Goal: Transaction & Acquisition: Purchase product/service

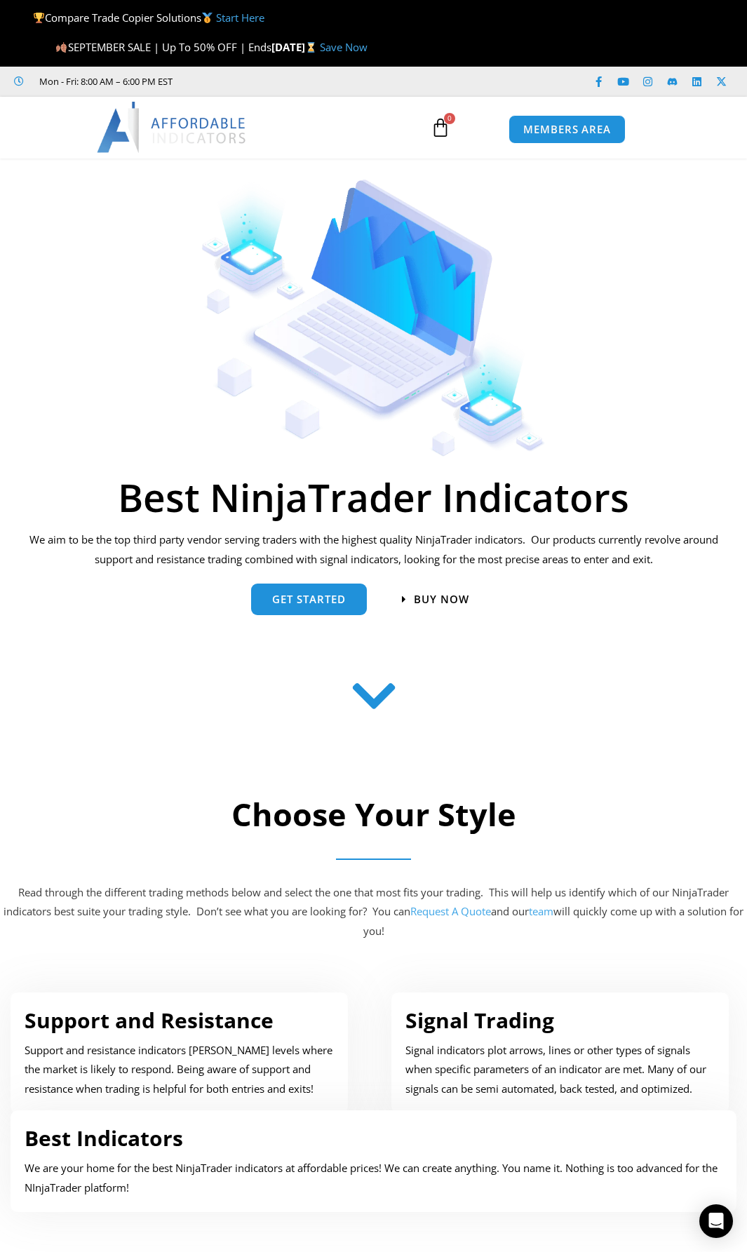
click at [212, 128] on img at bounding box center [172, 127] width 151 height 50
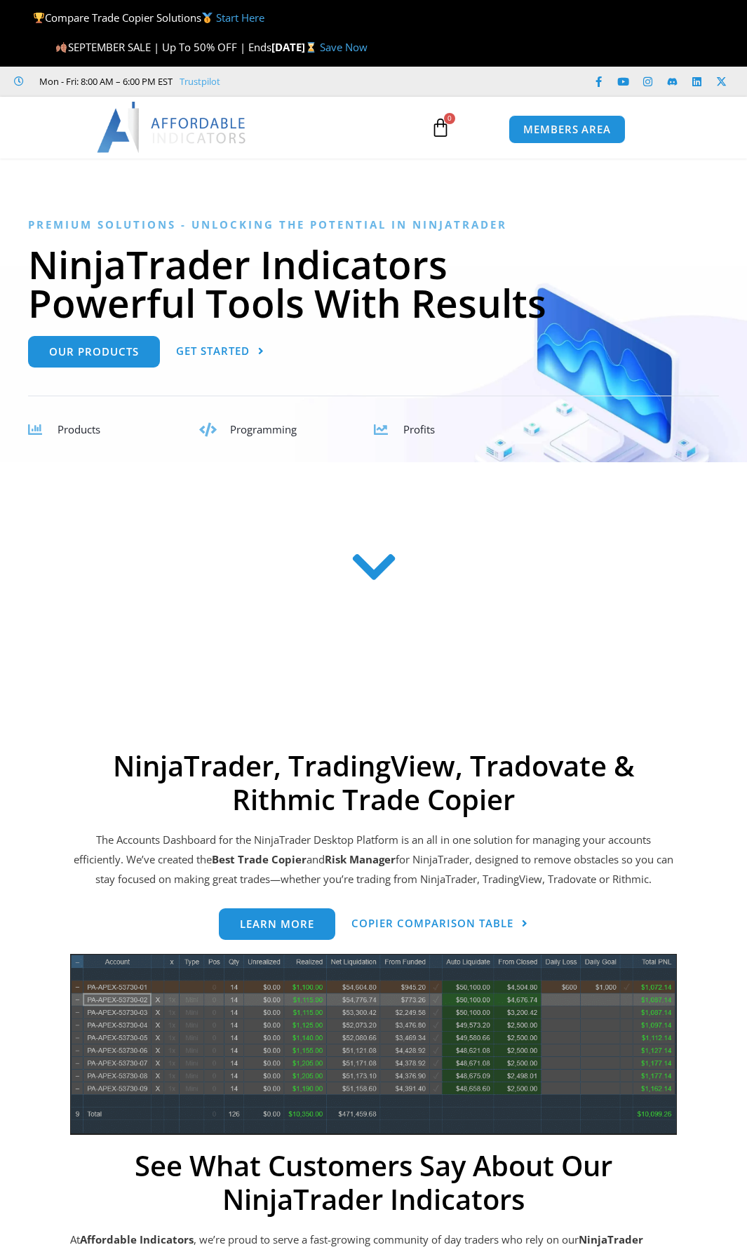
click at [67, 434] on span "Products" at bounding box center [78, 429] width 43 height 14
click at [39, 429] on icon at bounding box center [35, 430] width 14 height 14
click at [70, 430] on span "Products" at bounding box center [78, 429] width 43 height 14
drag, startPoint x: 79, startPoint y: 430, endPoint x: 205, endPoint y: 433, distance: 125.5
click at [81, 430] on span "Products" at bounding box center [78, 429] width 43 height 14
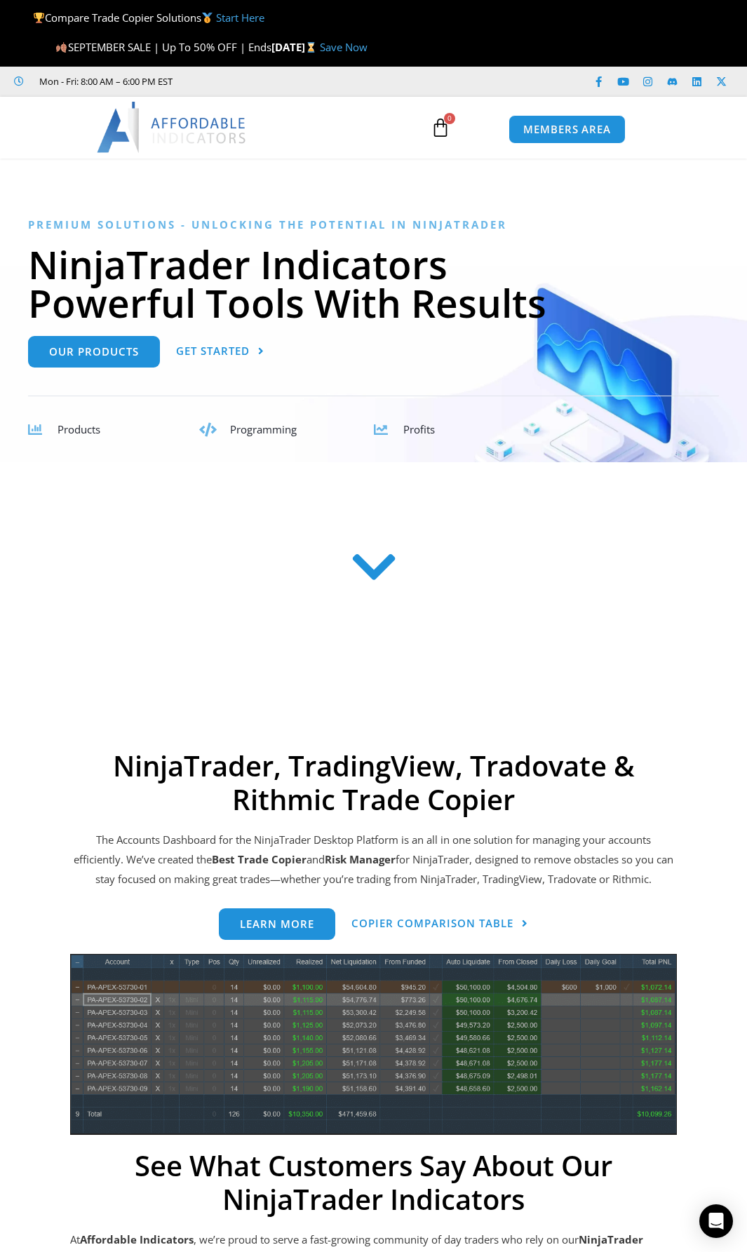
click at [380, 575] on icon at bounding box center [373, 568] width 50 height 50
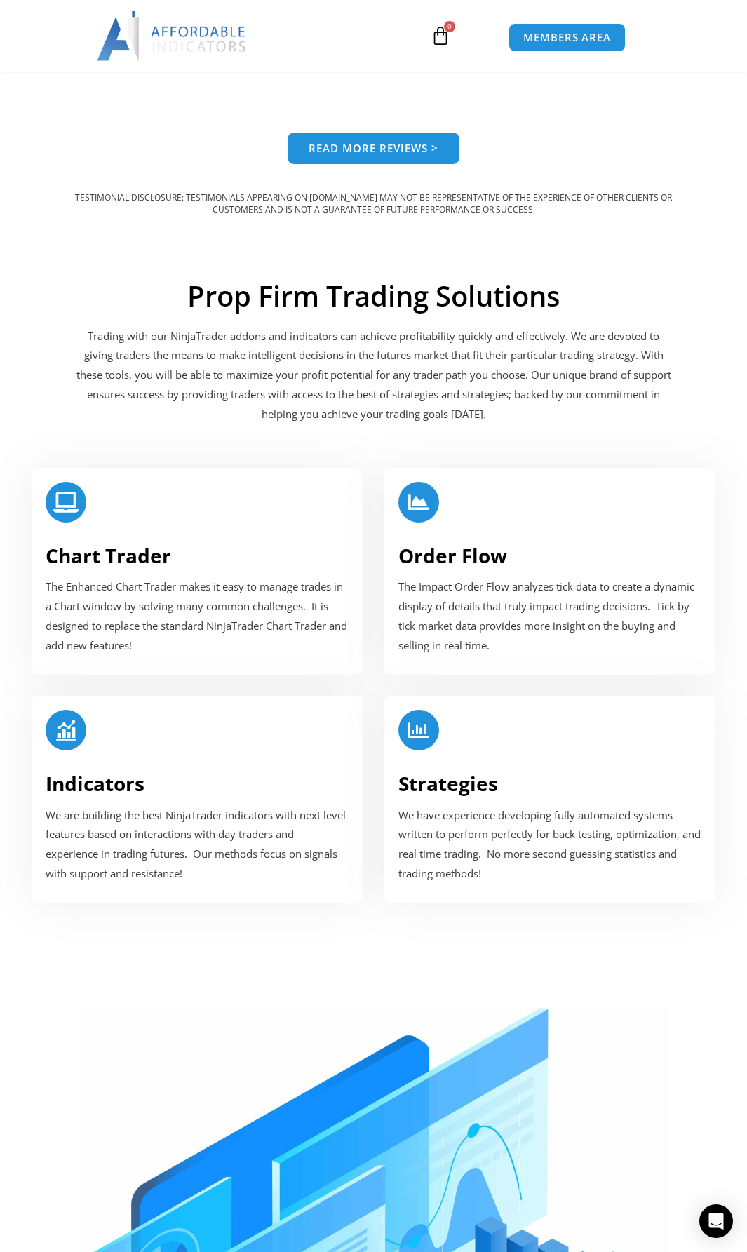
scroll to position [1711, 0]
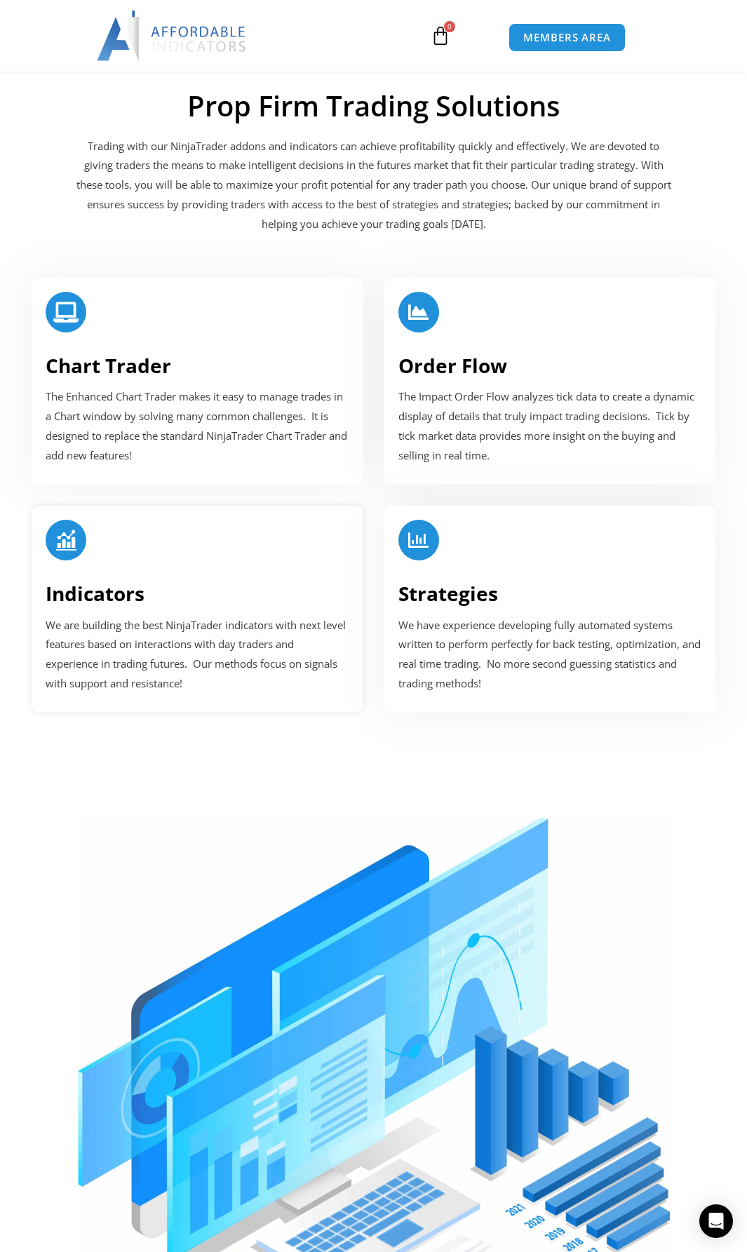
click at [126, 596] on link "Indicators" at bounding box center [95, 593] width 99 height 27
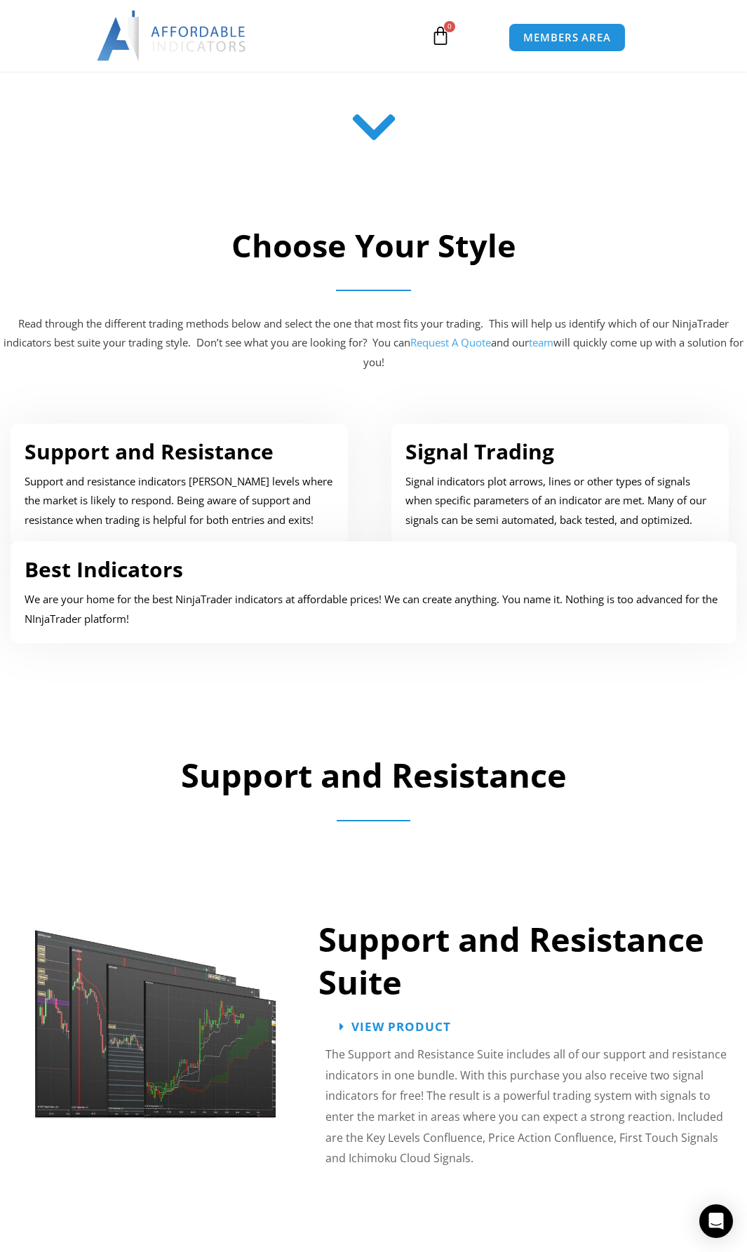
scroll to position [584, 0]
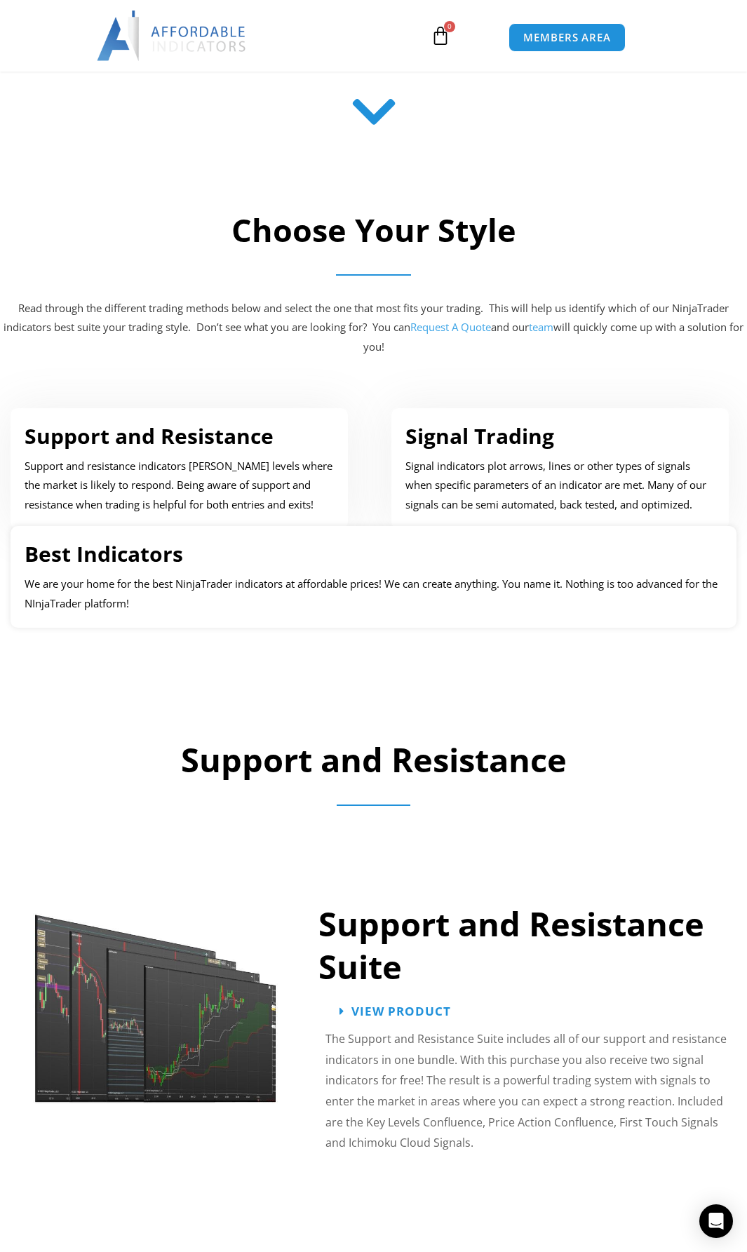
click at [146, 553] on link "Best Indicators" at bounding box center [104, 553] width 158 height 29
click at [154, 559] on link "Best Indicators" at bounding box center [104, 553] width 158 height 29
click at [475, 442] on link "Signal Trading" at bounding box center [479, 435] width 149 height 29
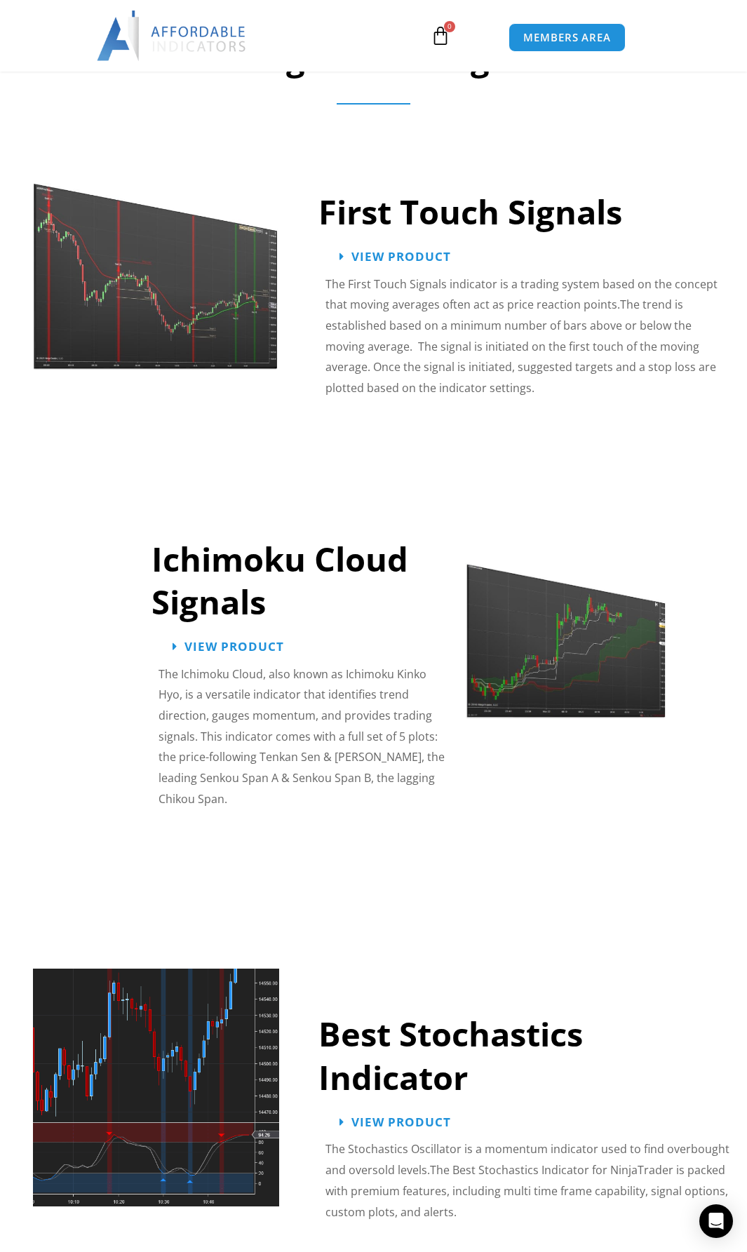
scroll to position [1978, 0]
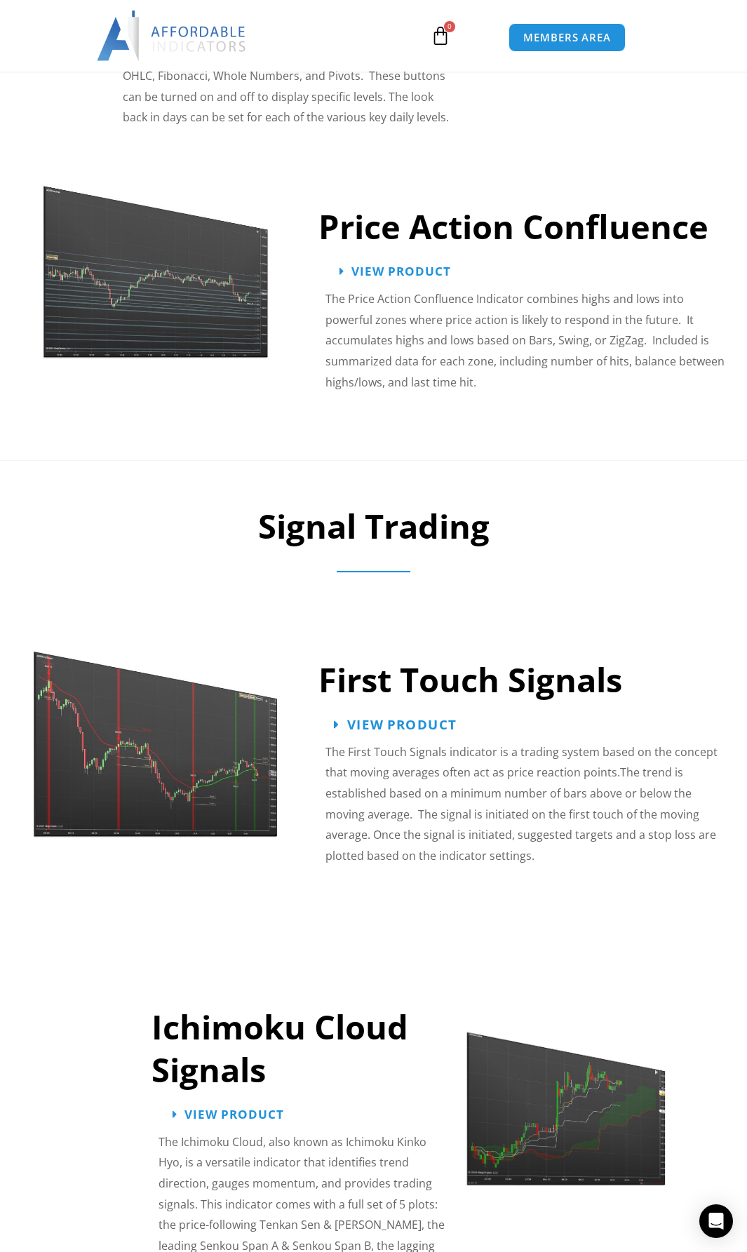
click at [371, 720] on span "View Product" at bounding box center [401, 723] width 109 height 13
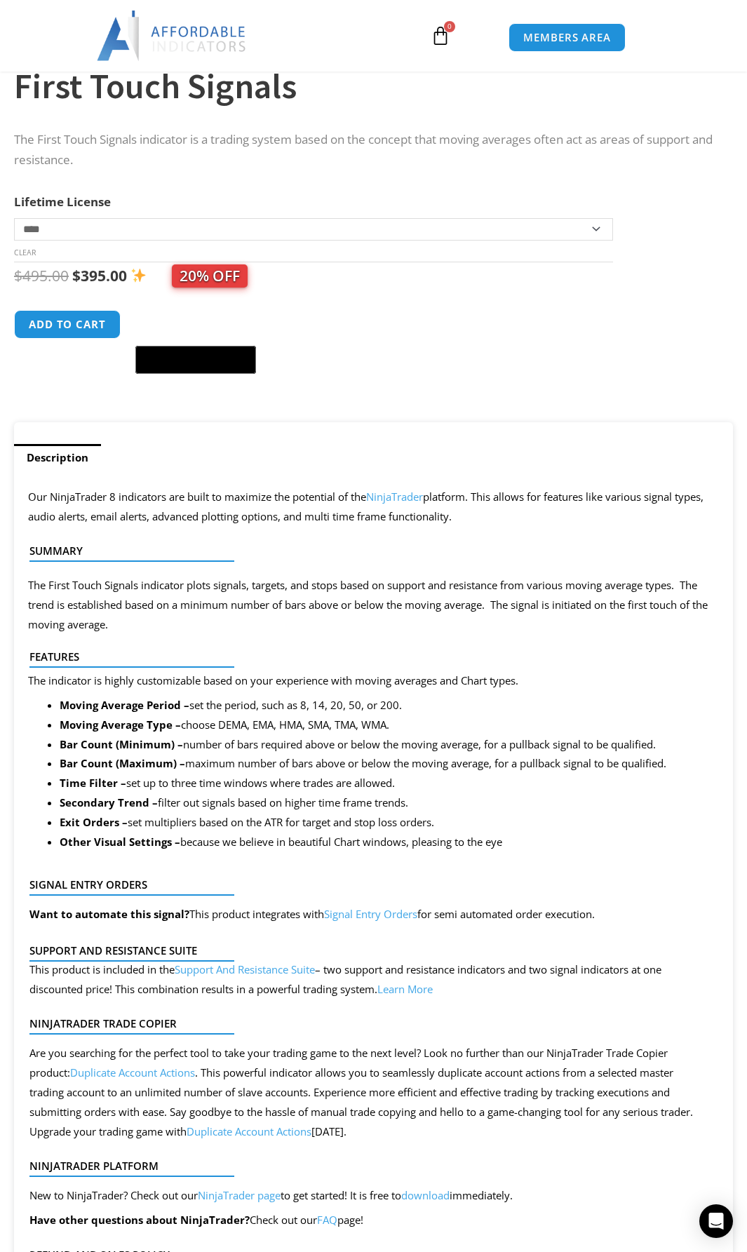
scroll to position [584, 0]
